Goal: Task Accomplishment & Management: Use online tool/utility

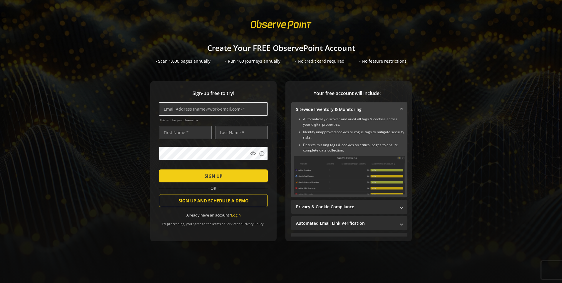
click at [186, 112] on input "text" at bounding box center [213, 108] width 109 height 13
type input "[EMAIL_ADDRESS][DOMAIN_NAME]"
type input "[PERSON_NAME]"
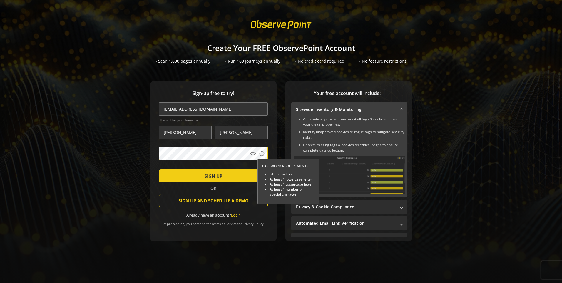
click at [159, 169] on button "SIGN UP" at bounding box center [213, 175] width 109 height 13
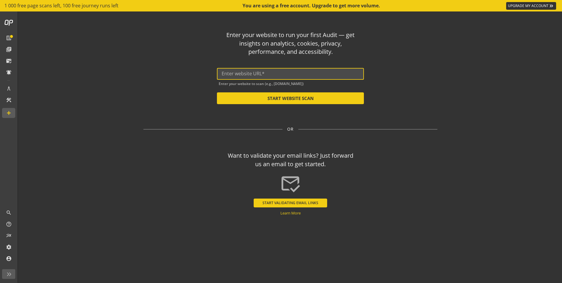
click at [282, 75] on input "text" at bounding box center [291, 74] width 138 height 6
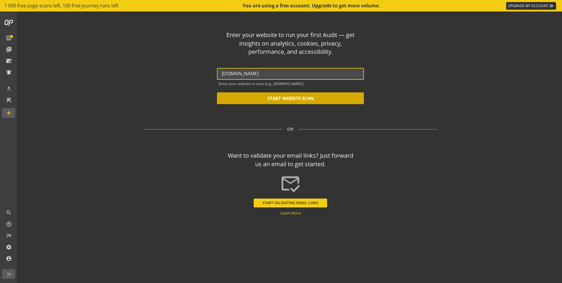
click at [290, 97] on button "START WEBSITE SCAN" at bounding box center [290, 98] width 147 height 12
type input "[URL][DOMAIN_NAME]"
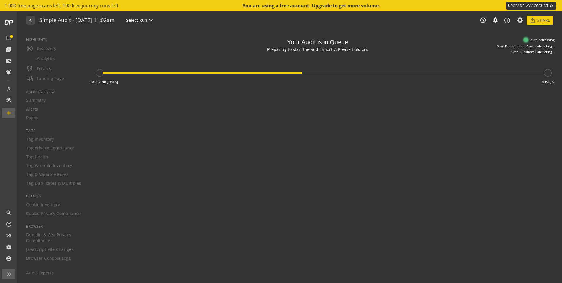
type textarea "Notes can include: -a description of what this audit is validating -changes in …"
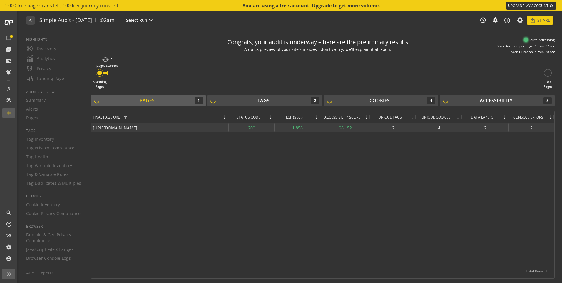
click at [122, 128] on div "[URL][DOMAIN_NAME]" at bounding box center [160, 127] width 138 height 9
click at [253, 128] on div "200" at bounding box center [252, 127] width 46 height 9
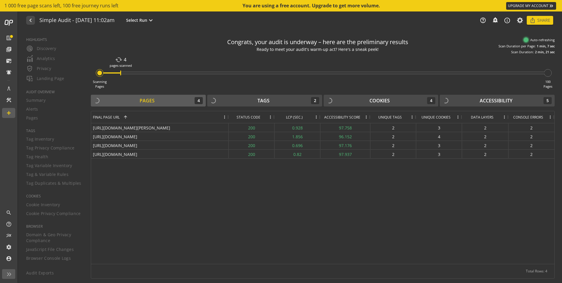
click at [271, 118] on span at bounding box center [270, 117] width 5 height 5
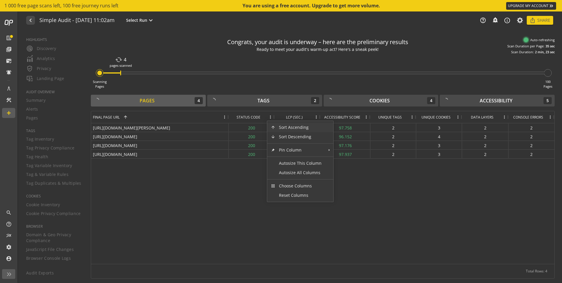
click at [146, 206] on div "[URL][DOMAIN_NAME][PERSON_NAME] 200 0.928 97.758 2 3 2 2 [URL][DOMAIN_NAME] 200…" at bounding box center [322, 193] width 463 height 141
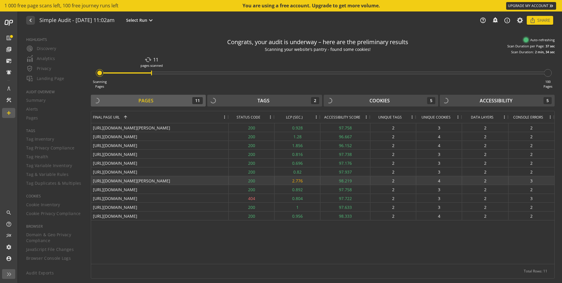
click at [301, 181] on div "2.776" at bounding box center [298, 180] width 46 height 9
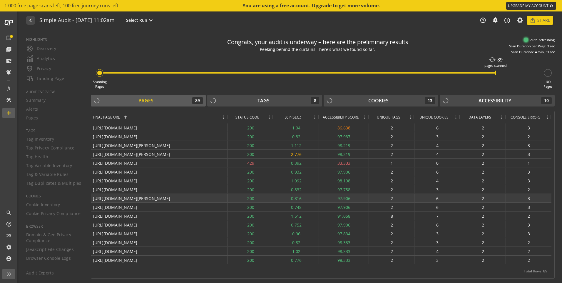
scroll to position [500, 0]
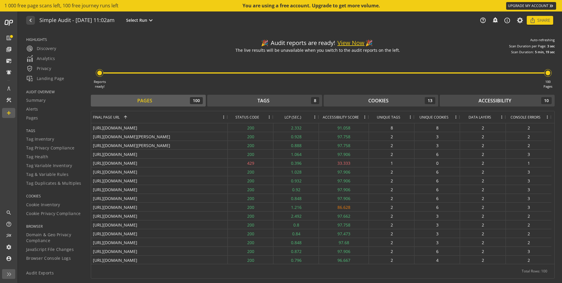
click at [356, 41] on button "View Now" at bounding box center [351, 43] width 27 height 9
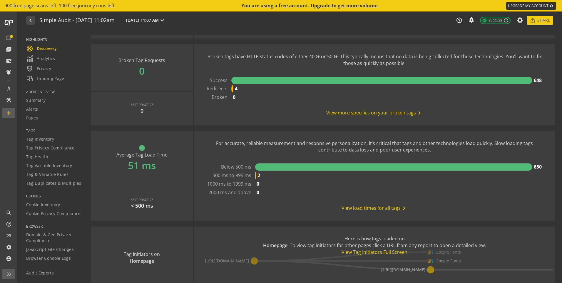
scroll to position [470, 0]
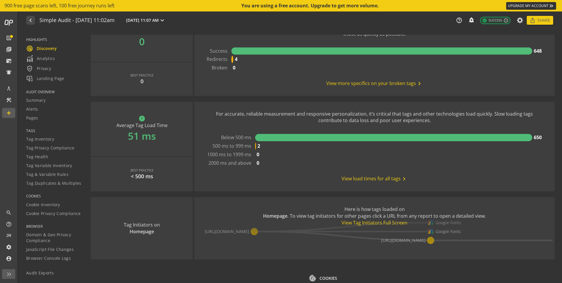
drag, startPoint x: 253, startPoint y: 226, endPoint x: 305, endPoint y: 226, distance: 52.0
click at [301, 227] on use-case-widget-body "Here is how tags loaded on Homepage . To view tag initiators for other pages cl…" at bounding box center [374, 216] width 360 height 38
drag, startPoint x: 323, startPoint y: 223, endPoint x: 374, endPoint y: 227, distance: 51.6
click at [373, 227] on use-case-widget-body "Here is how tags loaded on Homepage . To view tag initiators for other pages cl…" at bounding box center [374, 216] width 360 height 38
drag, startPoint x: 374, startPoint y: 227, endPoint x: 307, endPoint y: 236, distance: 67.4
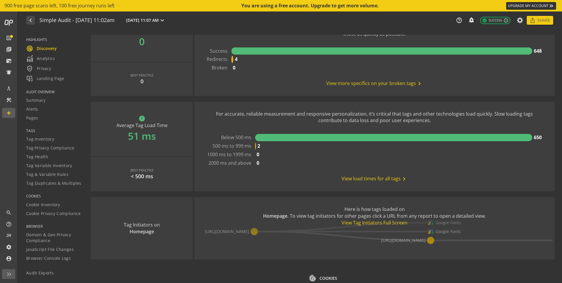
click at [307, 236] on div "Here is how tags loaded on Homepage . To view tag initiators for other pages cl…" at bounding box center [374, 228] width 360 height 62
click at [300, 233] on div "Here is how tags loaded on Homepage . To view tag initiators for other pages cl…" at bounding box center [374, 228] width 360 height 62
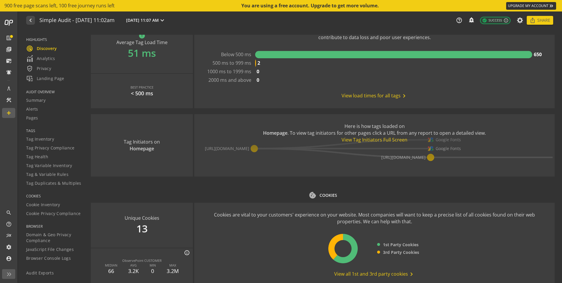
scroll to position [465, 0]
